Goal: Task Accomplishment & Management: Use online tool/utility

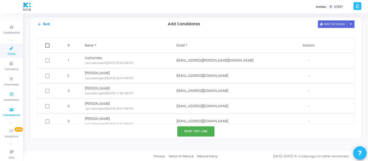
click at [11, 112] on icon at bounding box center [11, 110] width 11 height 7
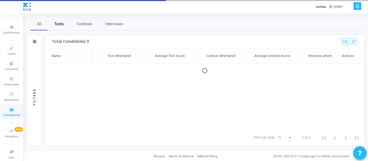
click at [58, 27] on link "Tests" at bounding box center [59, 24] width 22 height 13
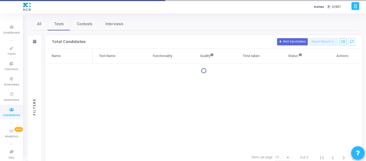
click at [31, 47] on div "Filters" at bounding box center [34, 41] width 13 height 13
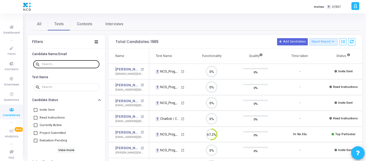
paste input "[EMAIL_ADDRESS][DOMAIN_NAME]"
click at [52, 65] on input "text" at bounding box center [69, 64] width 55 height 3
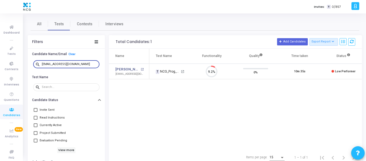
type input "[EMAIL_ADDRESS][DOMAIN_NAME]"
